Goal: Information Seeking & Learning: Compare options

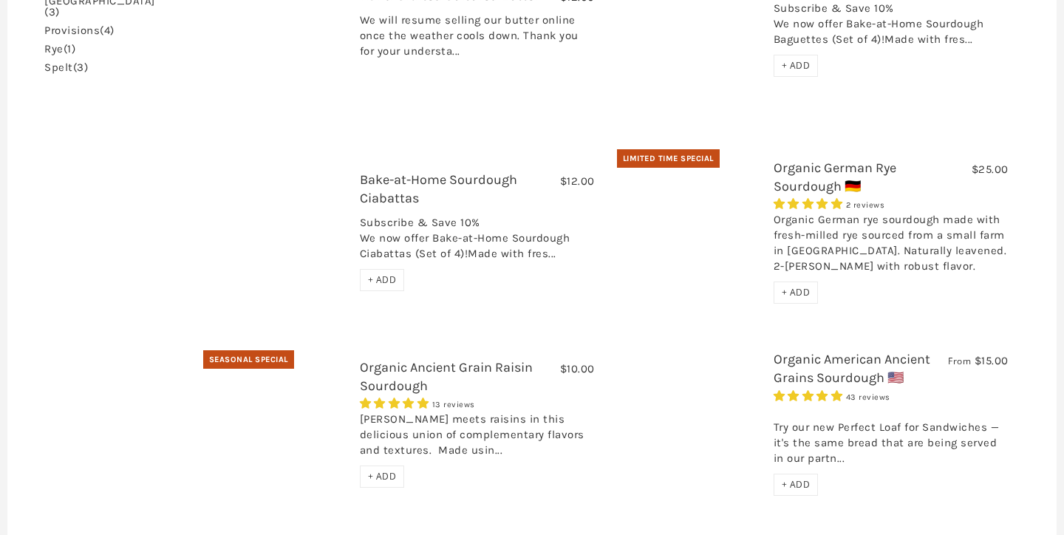
scroll to position [562, 0]
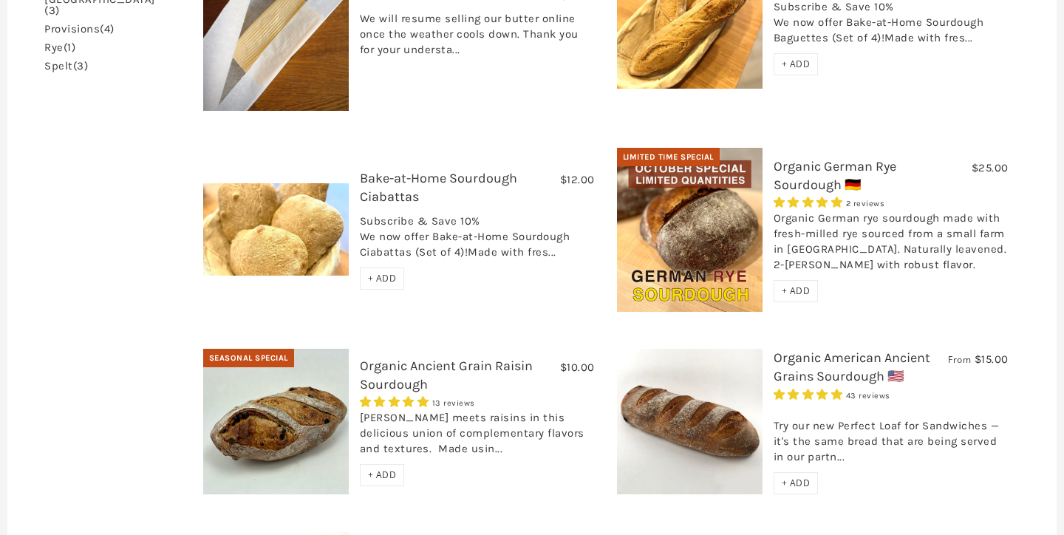
click at [379, 358] on link "Organic Ancient Grain Raisin Sourdough" at bounding box center [446, 375] width 173 height 35
click at [806, 158] on link "Organic German Rye Sourdough 🇩🇪" at bounding box center [835, 175] width 123 height 35
click at [802, 350] on link "Organic American Ancient Grains Sourdough 🇺🇸" at bounding box center [852, 367] width 157 height 35
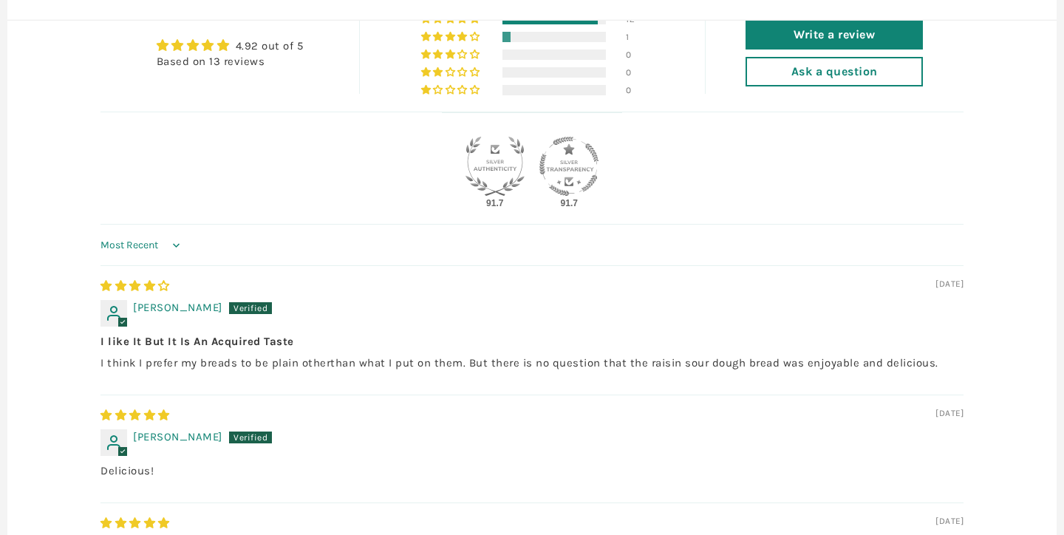
scroll to position [743, 0]
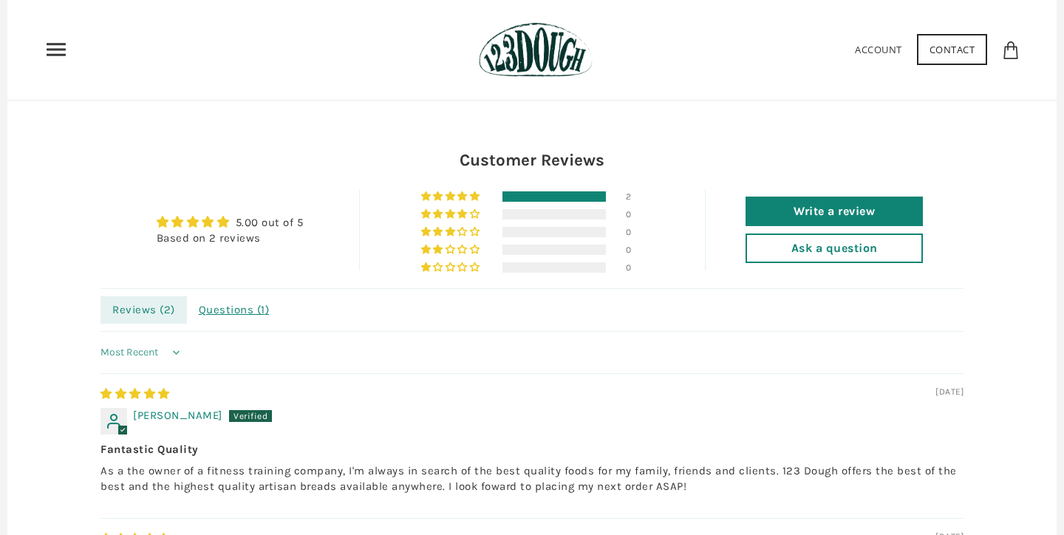
scroll to position [1145, 0]
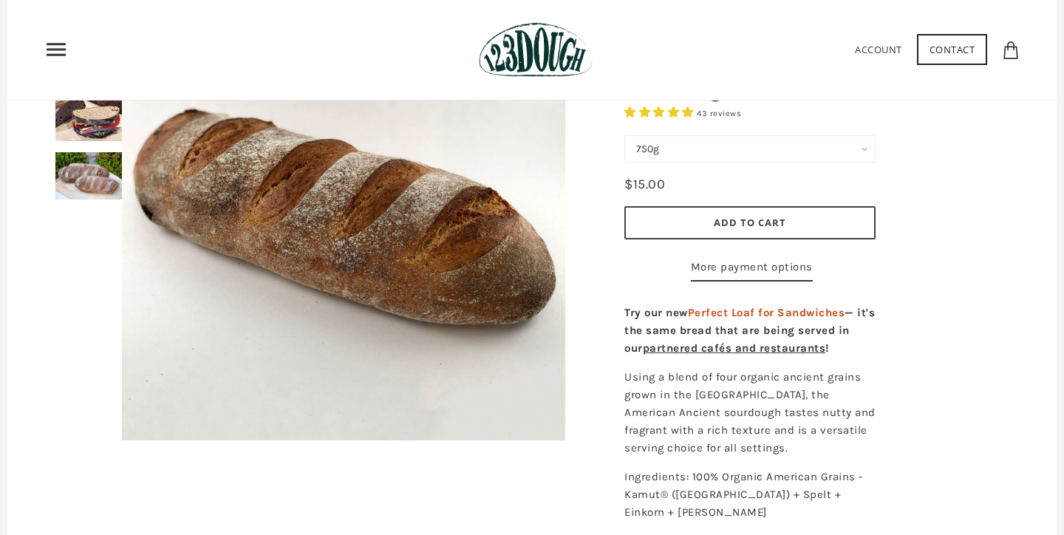
scroll to position [208, 0]
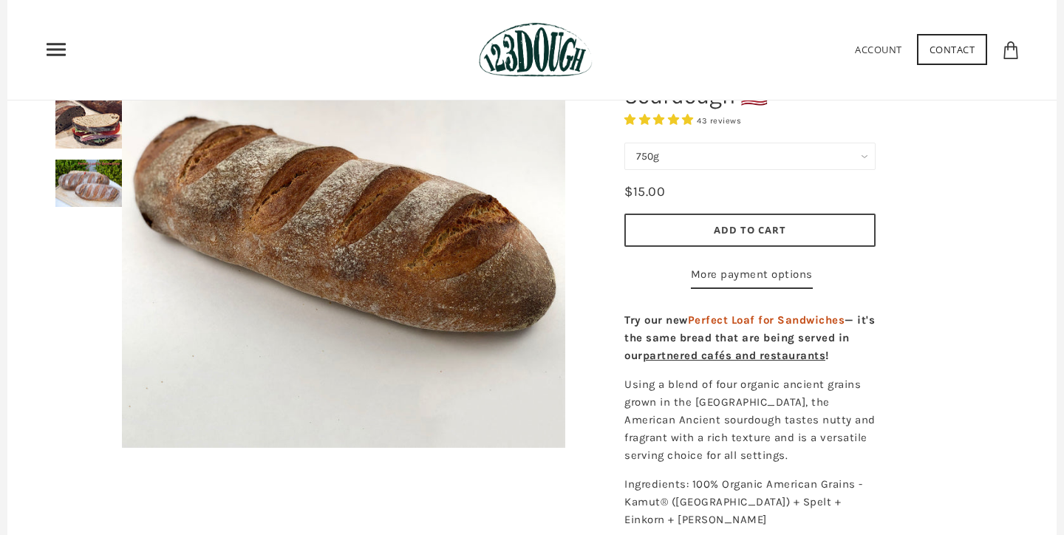
select select "Perfect Loaf for Sandwiches (Whole, 1500g)"
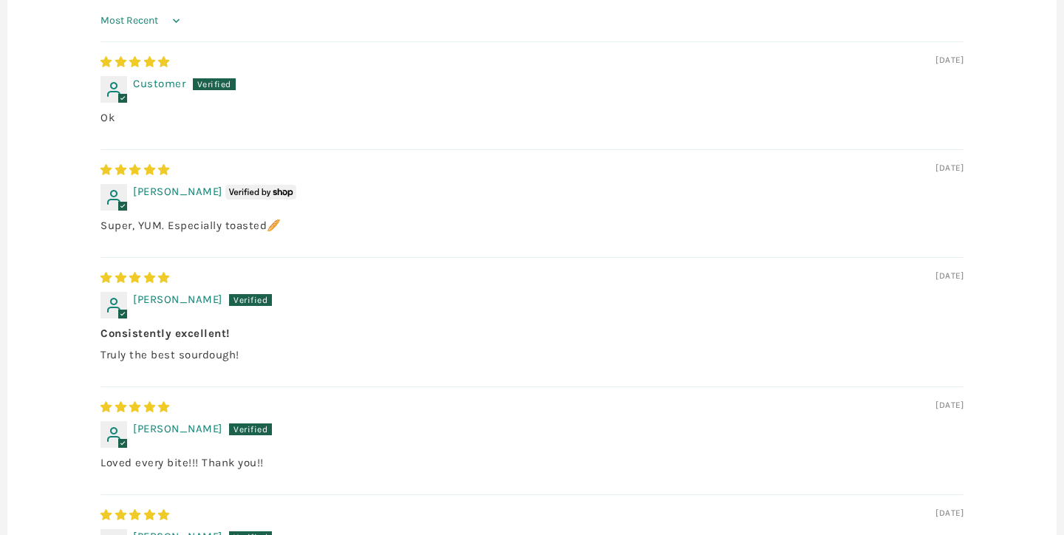
scroll to position [1146, 0]
